Goal: Check status

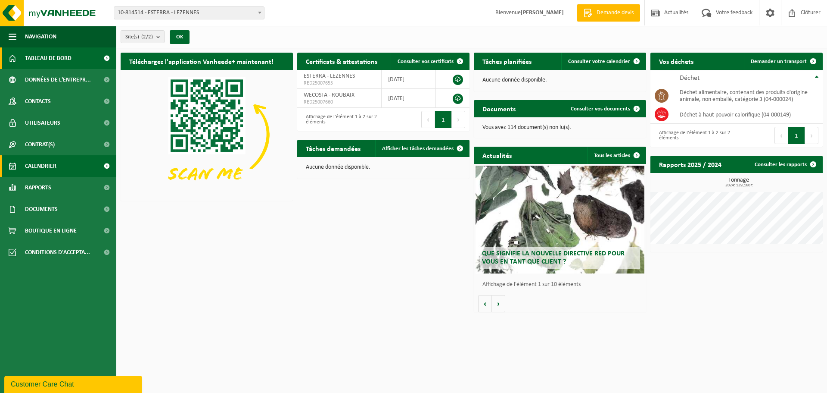
click at [44, 159] on span "Calendrier" at bounding box center [40, 166] width 31 height 22
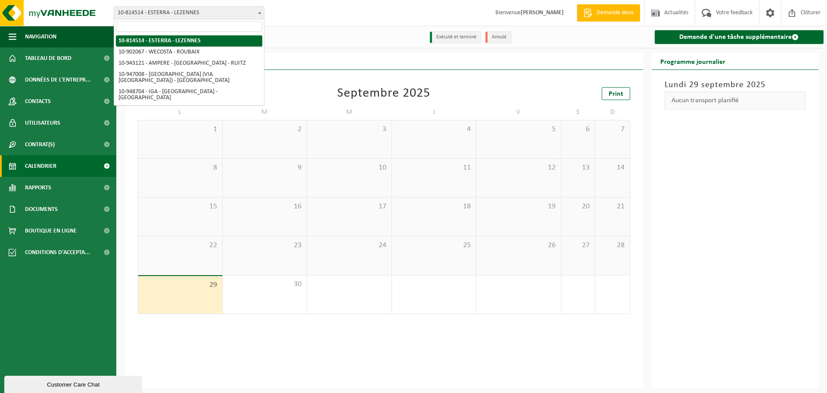
click at [262, 11] on span at bounding box center [260, 12] width 9 height 11
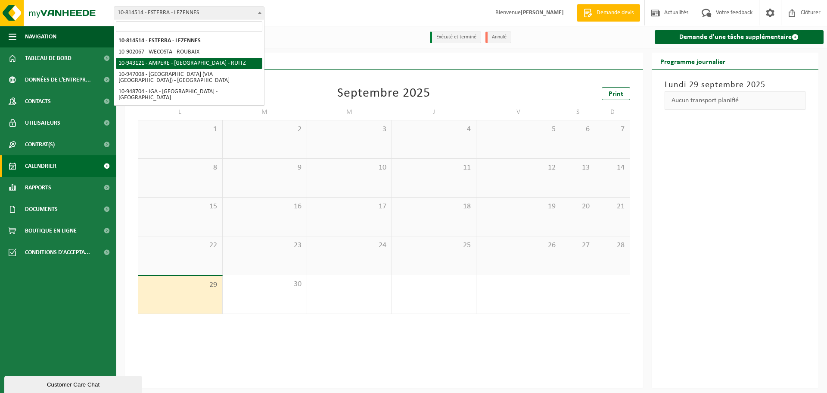
select select "140137"
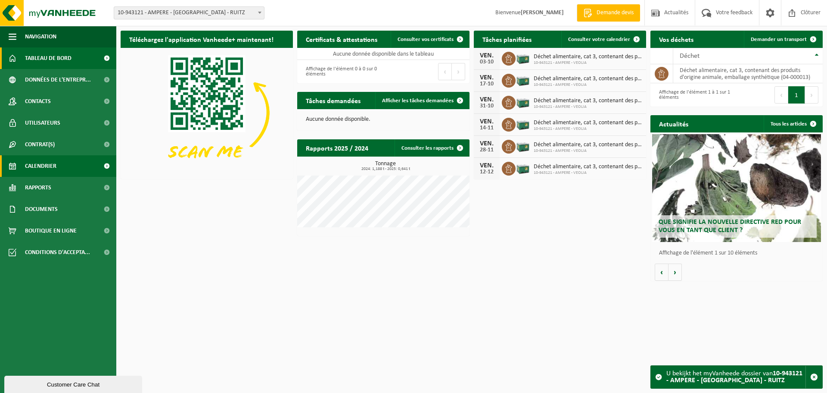
click at [41, 164] on span "Calendrier" at bounding box center [40, 166] width 31 height 22
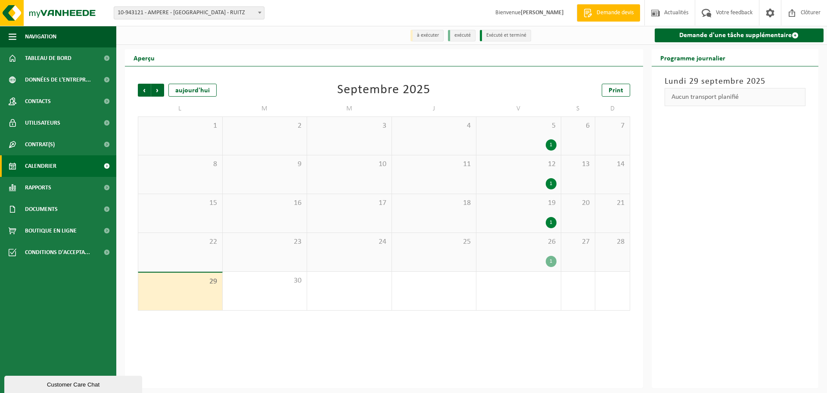
click at [532, 252] on div "26 1" at bounding box center [519, 252] width 84 height 38
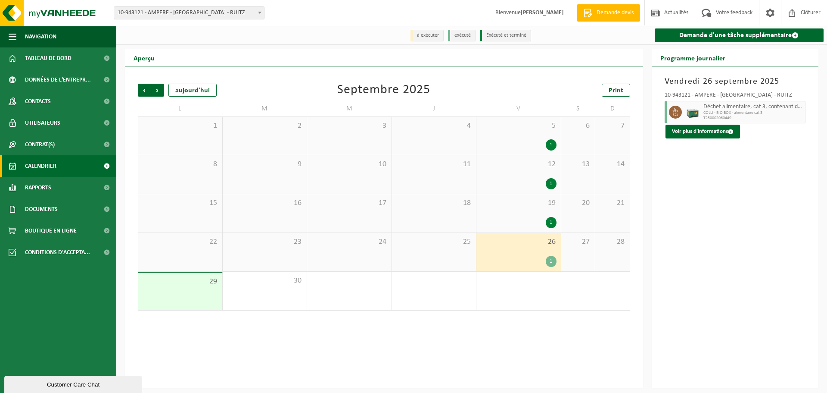
click at [757, 112] on span "COLLI - BIO BOX - alimentaire cat 3" at bounding box center [754, 112] width 100 height 5
click at [711, 130] on button "Voir plus d'informations" at bounding box center [703, 132] width 75 height 14
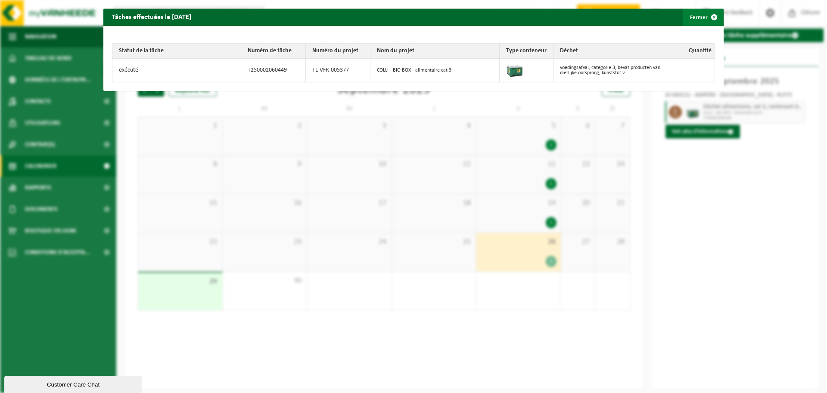
click at [710, 16] on span "button" at bounding box center [714, 17] width 17 height 17
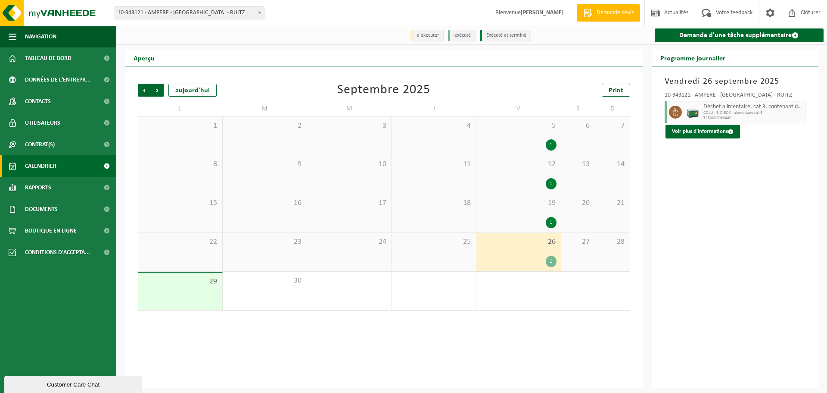
click at [529, 228] on div "1" at bounding box center [519, 222] width 76 height 11
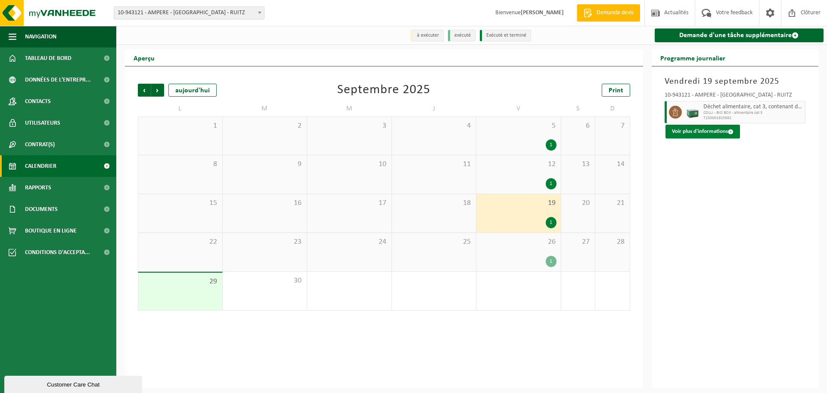
click at [703, 128] on button "Voir plus d'informations" at bounding box center [703, 132] width 75 height 14
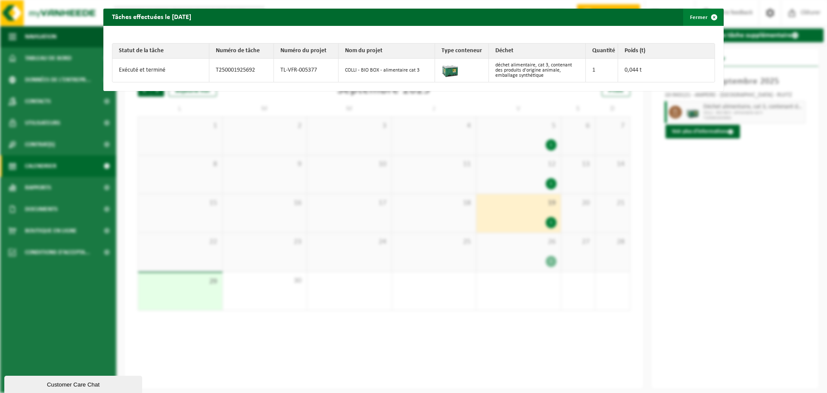
click at [706, 16] on span "button" at bounding box center [714, 17] width 17 height 17
